Goal: Check status: Check status

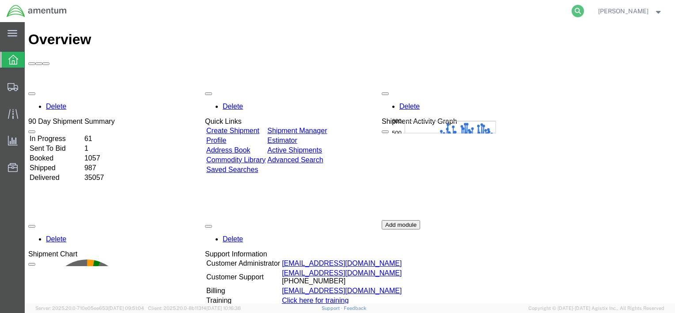
click at [578, 9] on icon at bounding box center [577, 11] width 12 height 12
paste input "Please contact the sender to obtain a new valid link to submit your payment det…"
type input "Please contact the sender to obtain a new valid link to submit your payment det…"
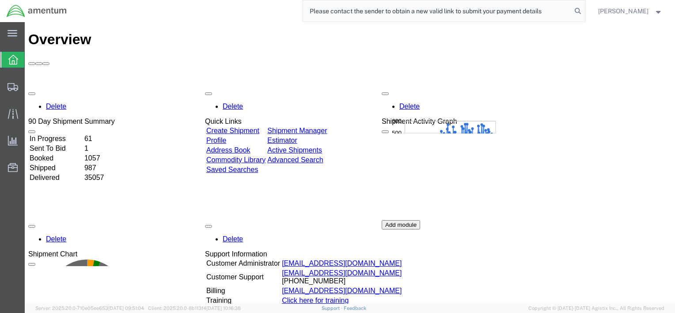
drag, startPoint x: 554, startPoint y: 15, endPoint x: 304, endPoint y: 5, distance: 250.6
click at [304, 5] on input "Please contact the sender to obtain a new valid link to submit your payment det…" at bounding box center [437, 10] width 268 height 21
click at [595, 87] on div "Delete 90 Day Shipment Summary In Progress 61 Sent To Bid 1 Booked 1057 Shipped…" at bounding box center [349, 219] width 643 height 265
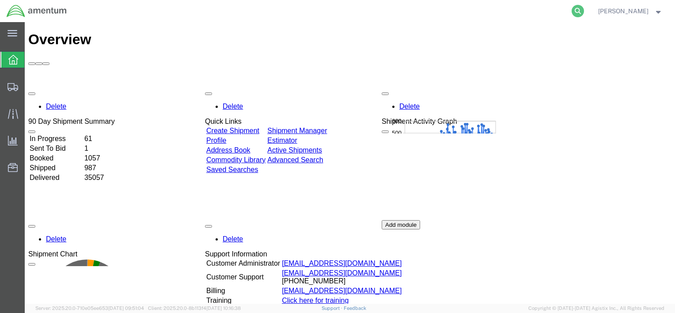
click at [578, 13] on icon at bounding box center [577, 11] width 12 height 12
click at [495, 15] on input "search" at bounding box center [437, 10] width 268 height 21
paste input "418146884686"
type input "418146884686"
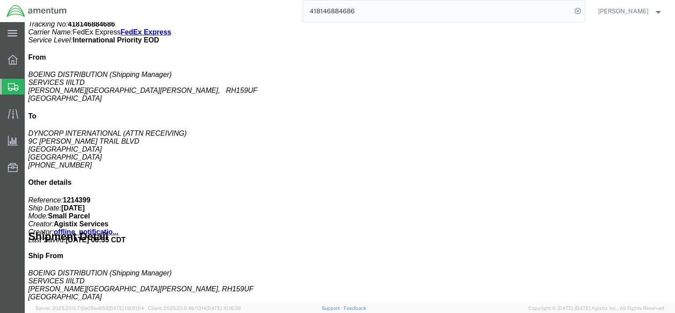
scroll to position [180, 0]
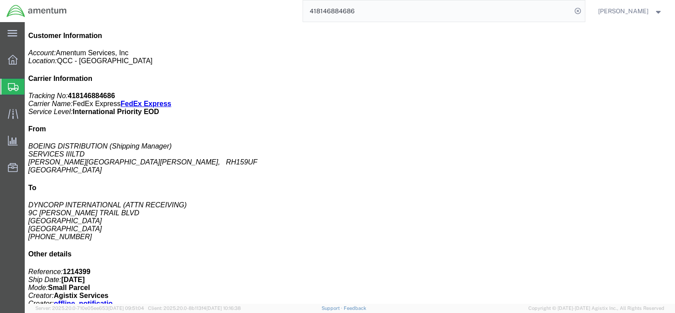
click link "Documents"
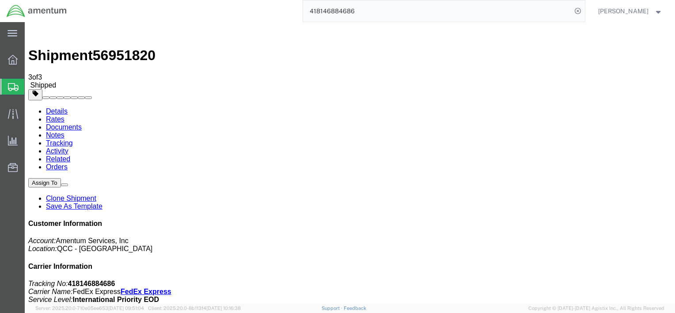
scroll to position [74, 0]
